Goal: Task Accomplishment & Management: Use online tool/utility

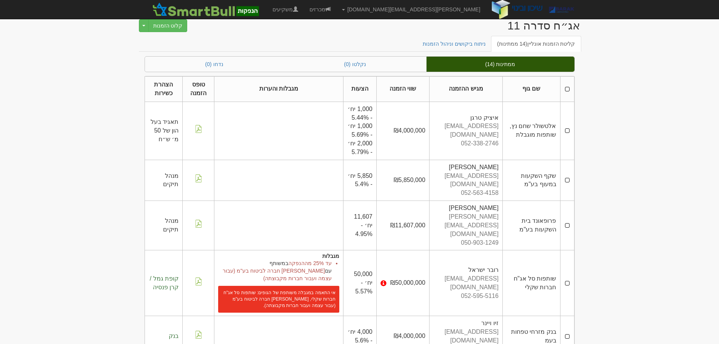
scroll to position [15, 0]
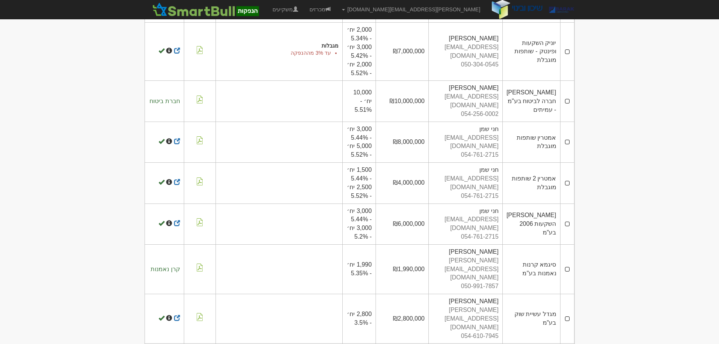
scroll to position [798, 0]
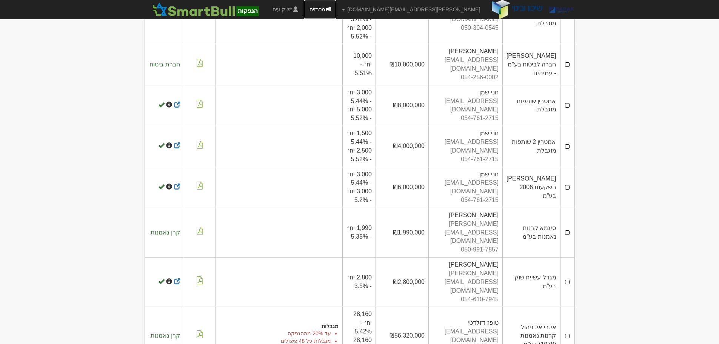
click at [336, 9] on link "מכרזים" at bounding box center [320, 9] width 32 height 19
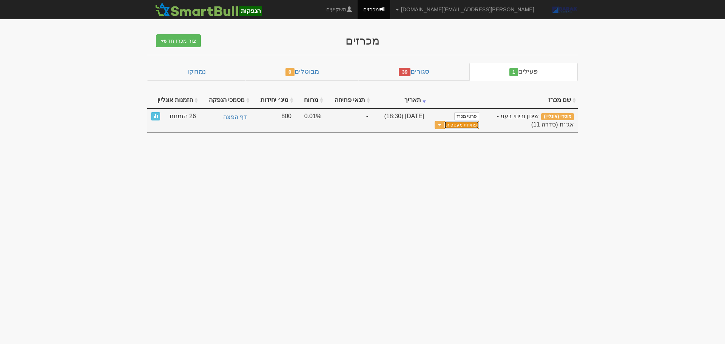
click at [466, 125] on button "פתיחת מעטפות" at bounding box center [461, 125] width 35 height 9
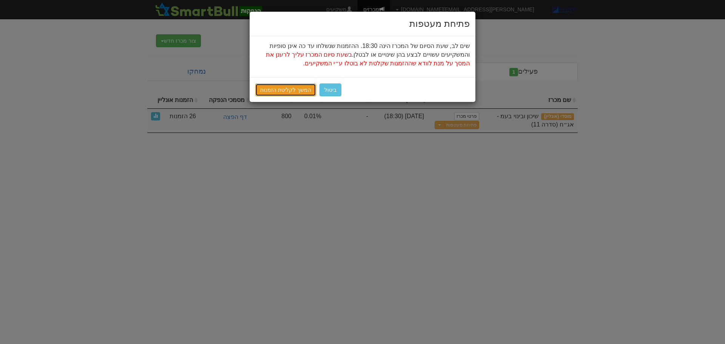
click at [291, 90] on link "המשך לקליטת הזמנות" at bounding box center [285, 89] width 61 height 13
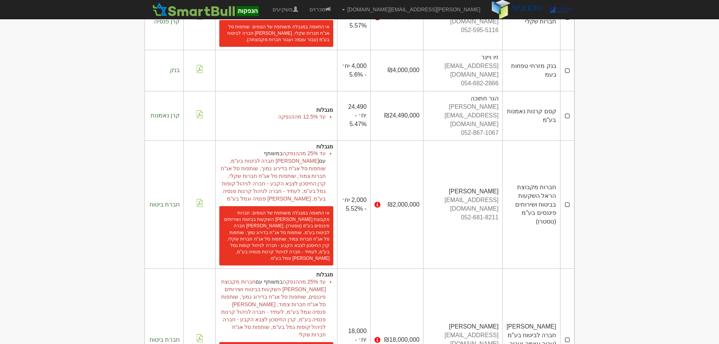
scroll to position [302, 0]
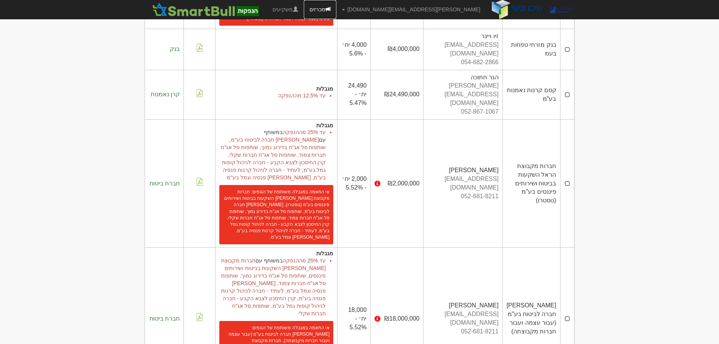
click at [336, 11] on link "מכרזים" at bounding box center [320, 9] width 32 height 19
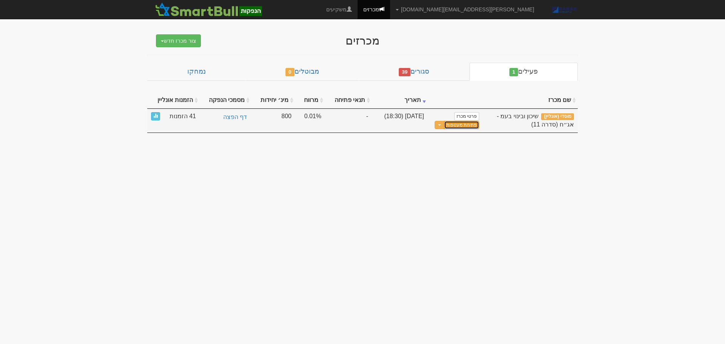
click at [465, 126] on button "פתיחת מעטפות" at bounding box center [461, 125] width 35 height 9
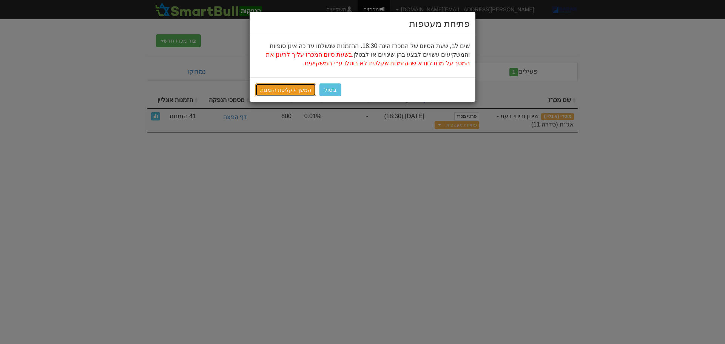
click at [287, 88] on link "המשך לקליטת הזמנות" at bounding box center [285, 89] width 61 height 13
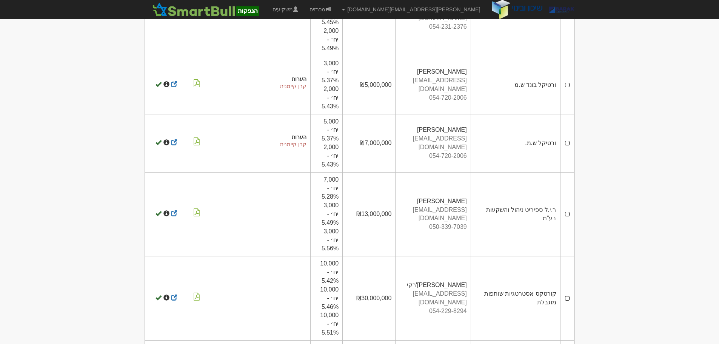
scroll to position [1739, 0]
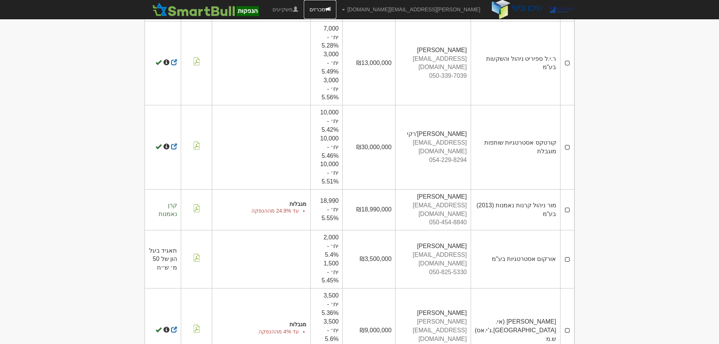
click at [336, 7] on link "מכרזים" at bounding box center [320, 9] width 32 height 19
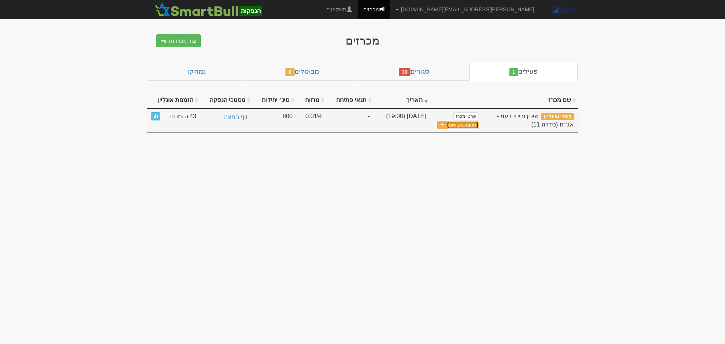
click at [470, 125] on link "ניתוח ביקושים" at bounding box center [463, 125] width 32 height 9
